Goal: Task Accomplishment & Management: Manage account settings

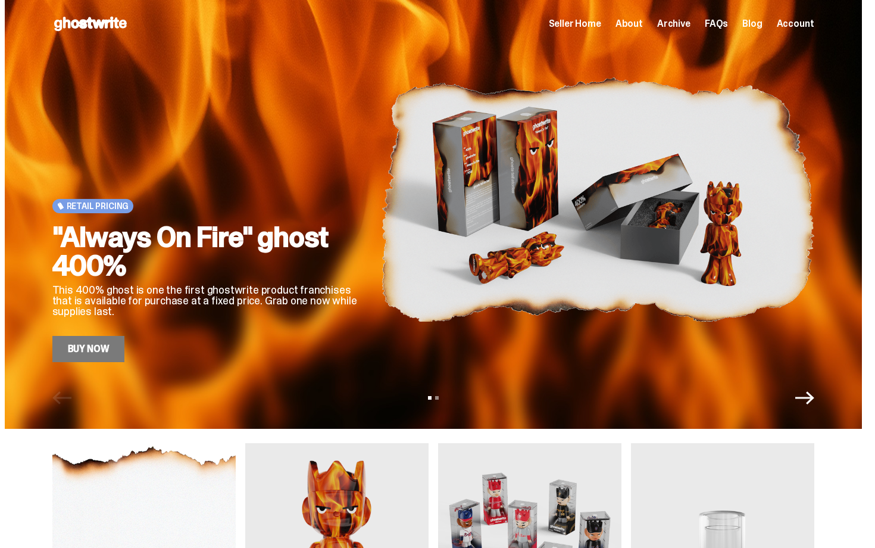
click at [108, 361] on link "Buy Now" at bounding box center [88, 349] width 73 height 26
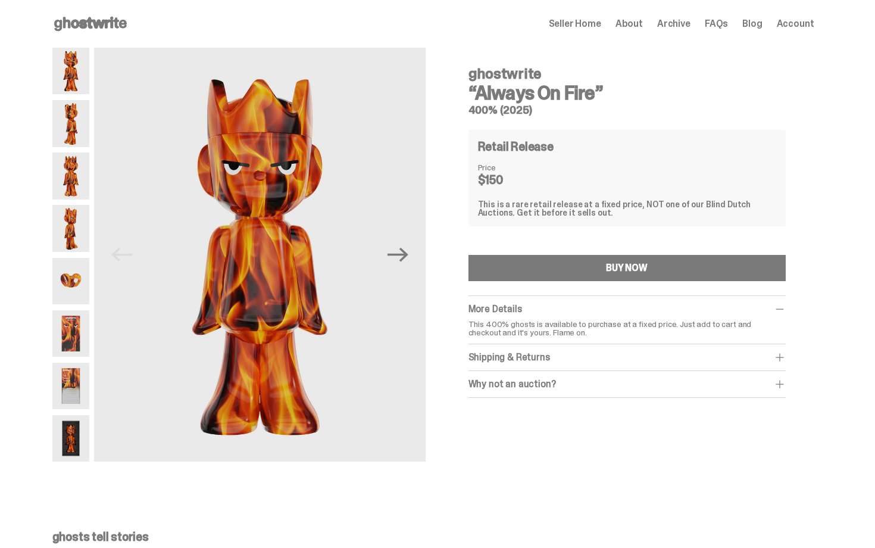
click at [680, 14] on div "Open main menu Home Seller Home About Archive FAQs Blog Account Seller Home Abo…" at bounding box center [433, 23] width 762 height 19
click at [680, 19] on span "Archive" at bounding box center [673, 24] width 33 height 10
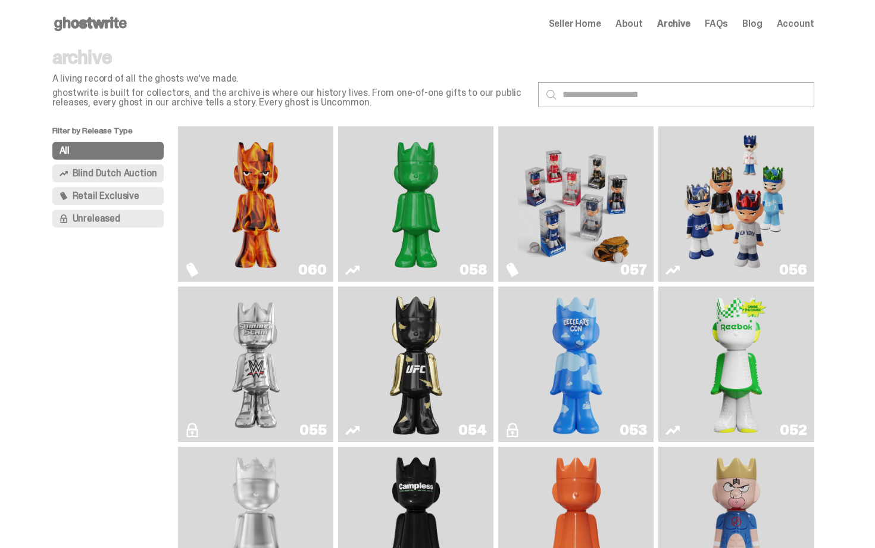
click at [254, 179] on img "Always On Fire" at bounding box center [256, 204] width 117 height 146
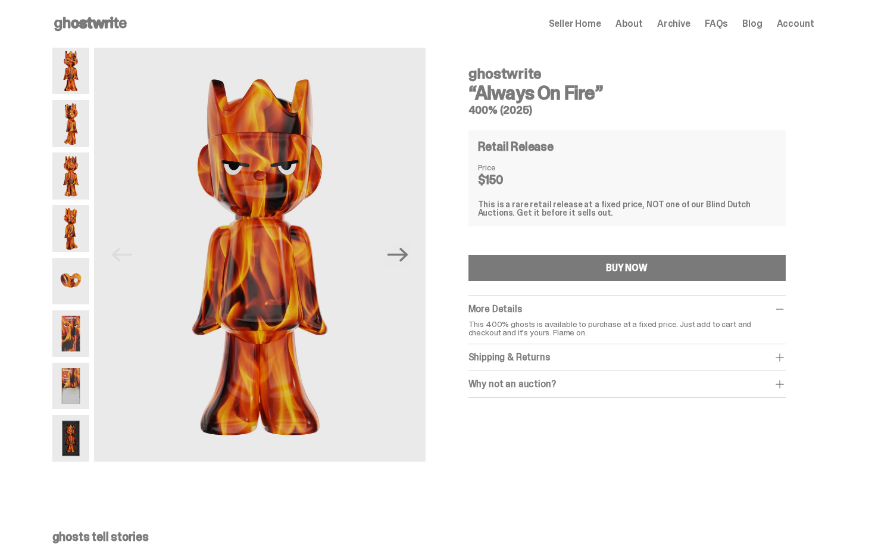
click at [57, 336] on img at bounding box center [71, 333] width 38 height 46
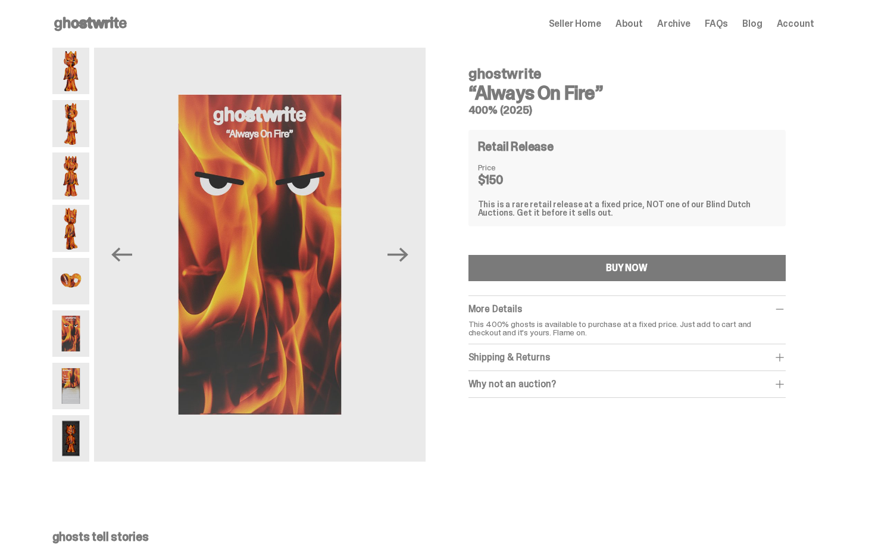
click at [73, 380] on img at bounding box center [71, 386] width 38 height 46
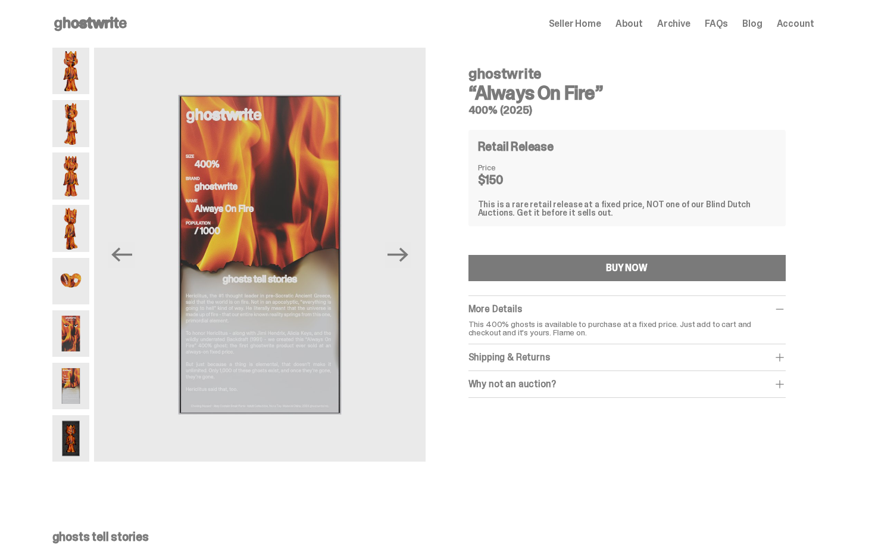
click at [113, 15] on icon at bounding box center [90, 23] width 76 height 19
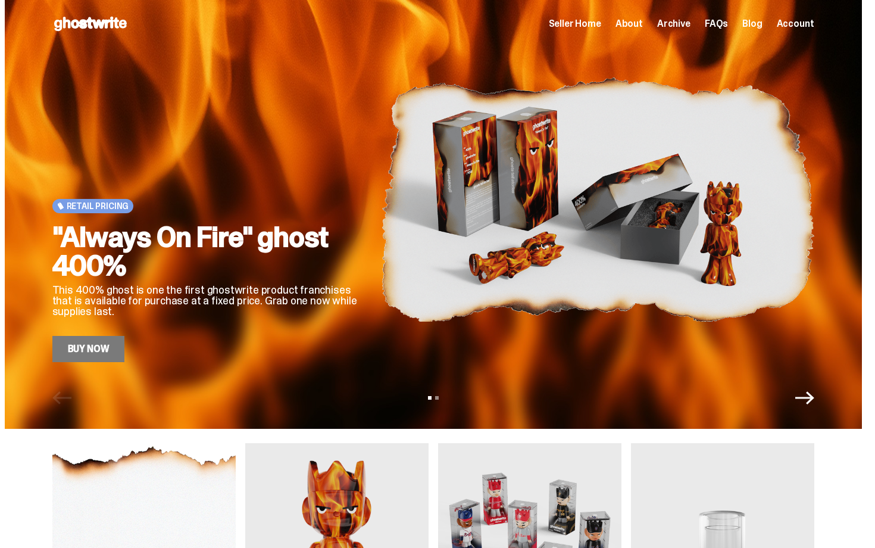
click at [594, 25] on span "Seller Home" at bounding box center [575, 24] width 52 height 10
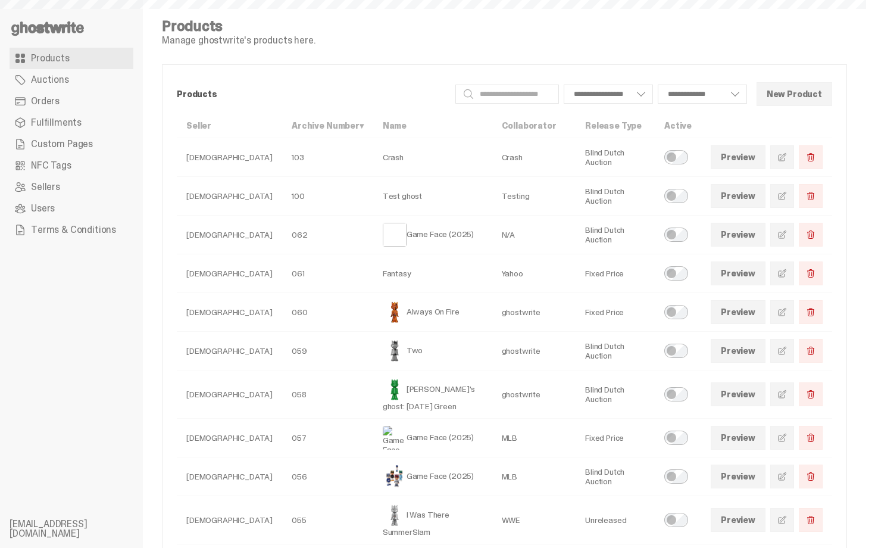
click at [69, 105] on link "Orders" at bounding box center [72, 100] width 124 height 21
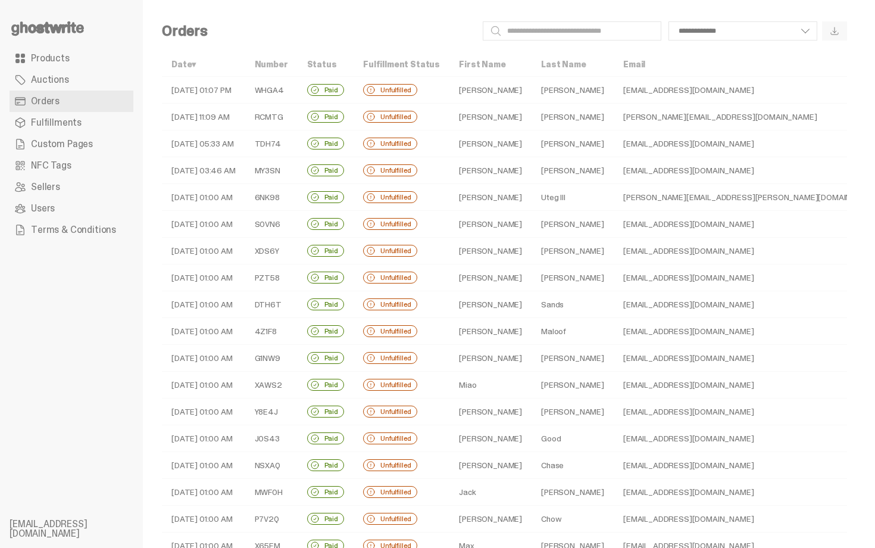
click at [442, 92] on td "Unfulfilled" at bounding box center [402, 90] width 96 height 27
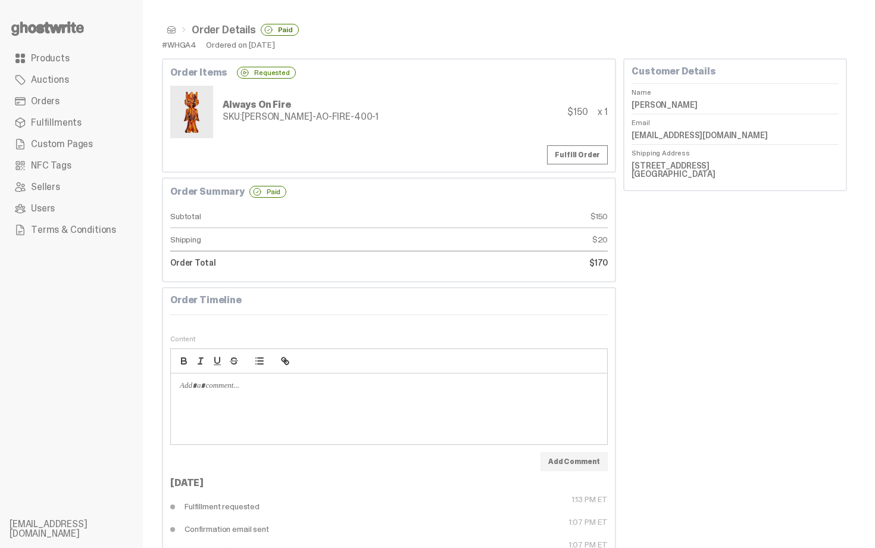
click at [168, 26] on span at bounding box center [172, 30] width 10 height 10
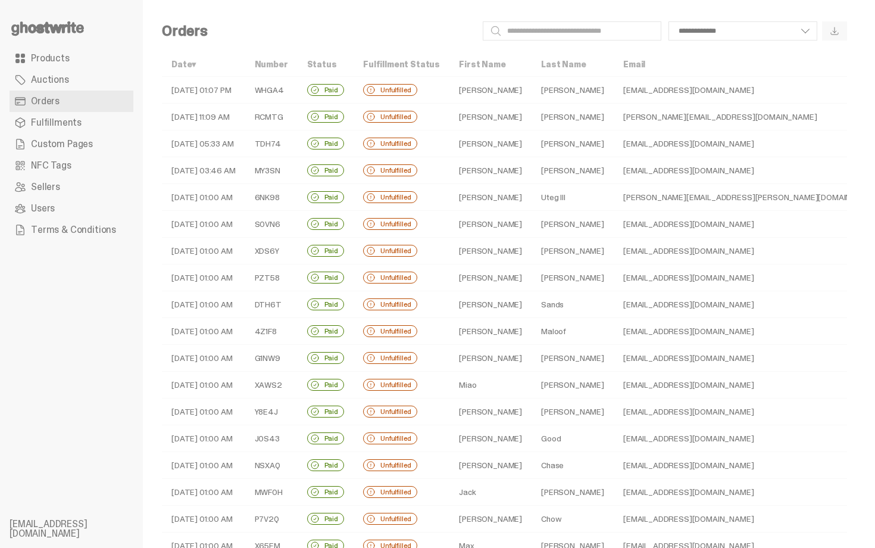
click at [68, 32] on use at bounding box center [47, 28] width 73 height 14
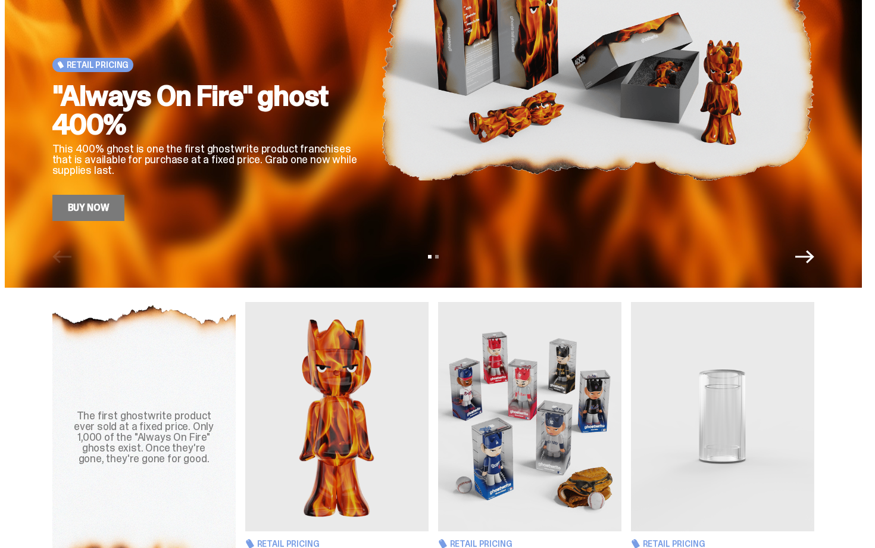
scroll to position [143, 0]
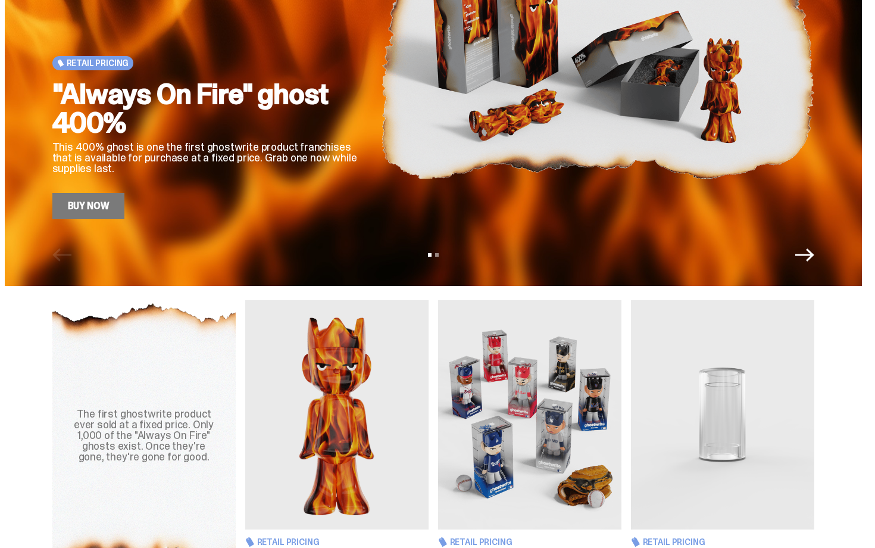
click at [528, 335] on img at bounding box center [529, 414] width 183 height 229
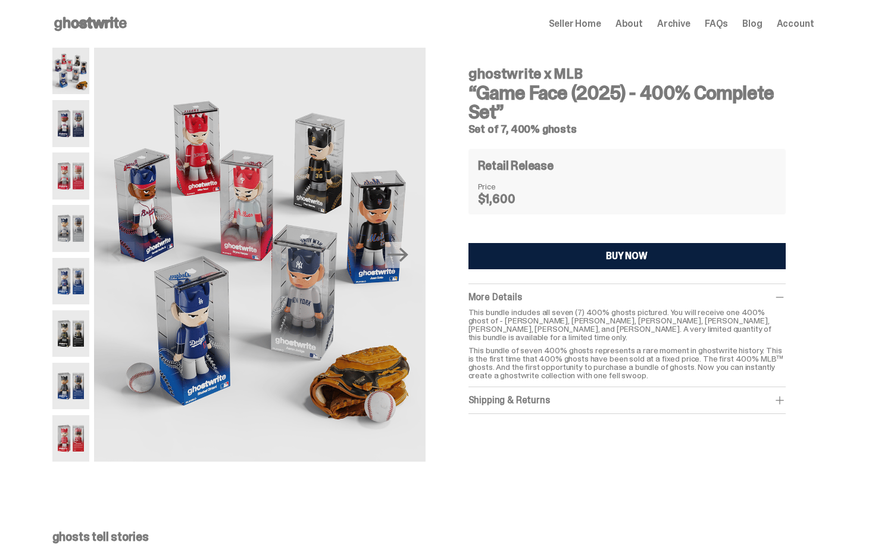
click at [73, 102] on img at bounding box center [71, 123] width 38 height 46
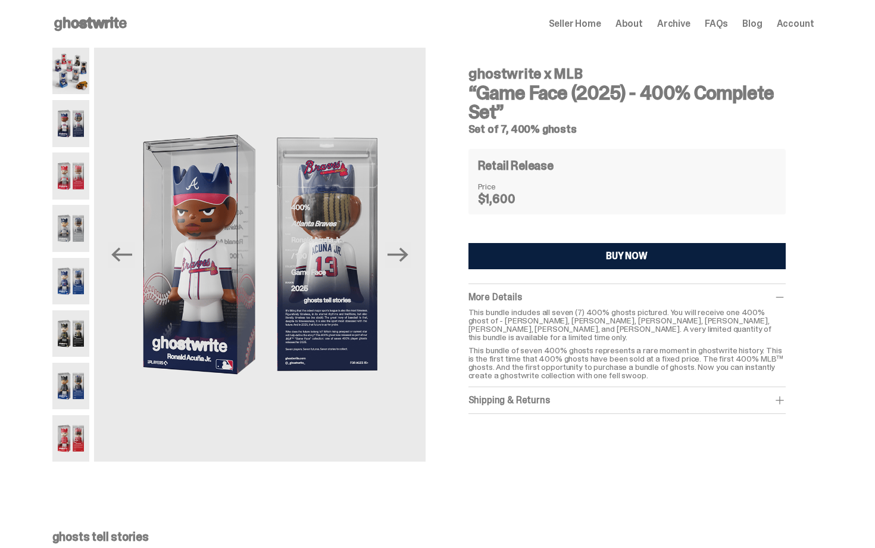
click at [93, 26] on use at bounding box center [90, 24] width 73 height 14
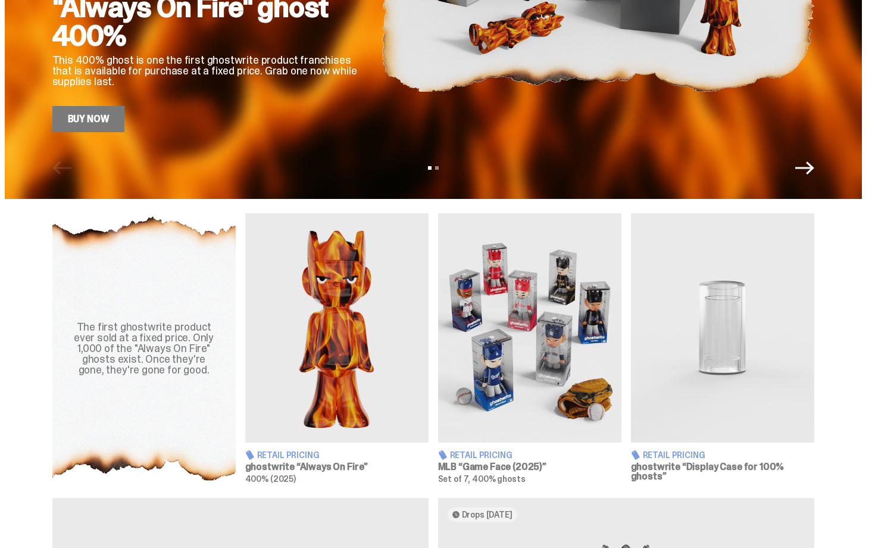
scroll to position [238, 0]
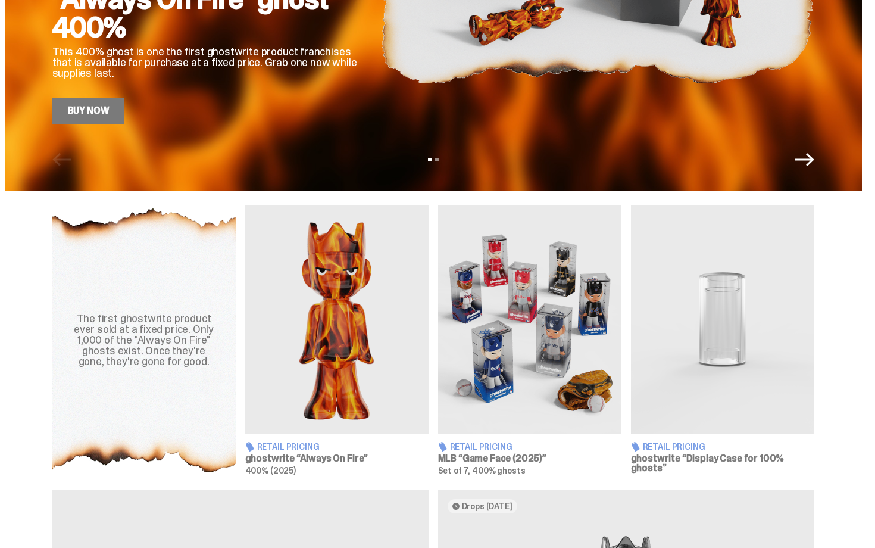
click at [513, 316] on img at bounding box center [529, 319] width 183 height 229
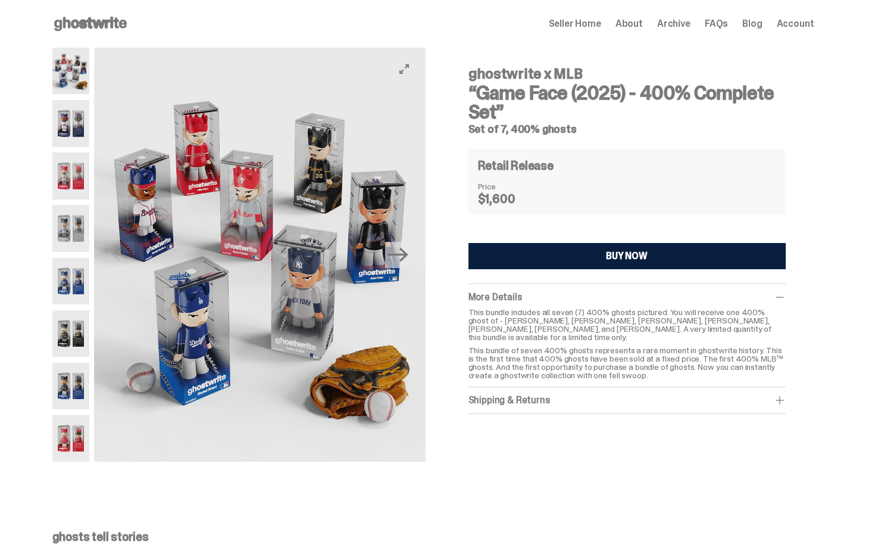
click at [295, 280] on img at bounding box center [259, 255] width 331 height 414
click at [230, 242] on img at bounding box center [259, 255] width 331 height 414
click at [407, 264] on icon "Next" at bounding box center [398, 254] width 21 height 21
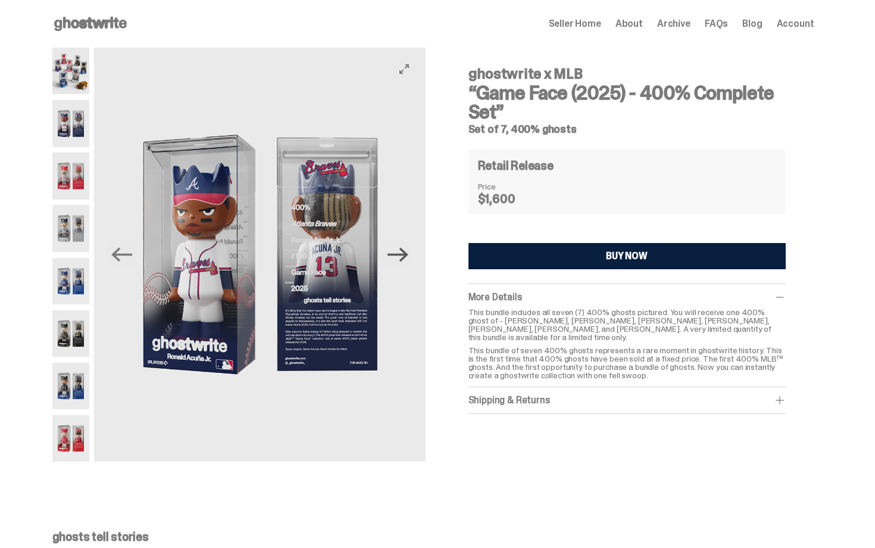
click at [407, 264] on icon "Next" at bounding box center [398, 254] width 21 height 21
